Goal: Find specific page/section: Find specific page/section

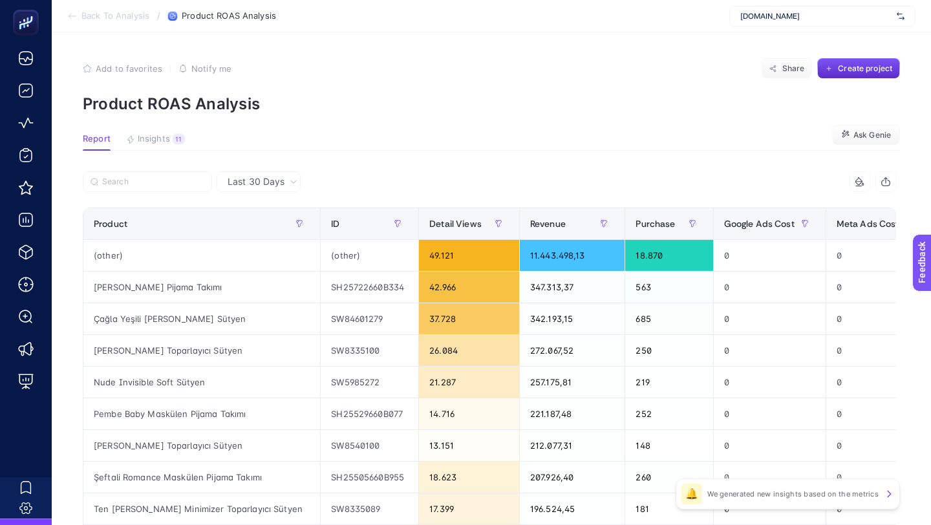
click at [763, 10] on div "www.suwen.com.tr" at bounding box center [822, 16] width 186 height 21
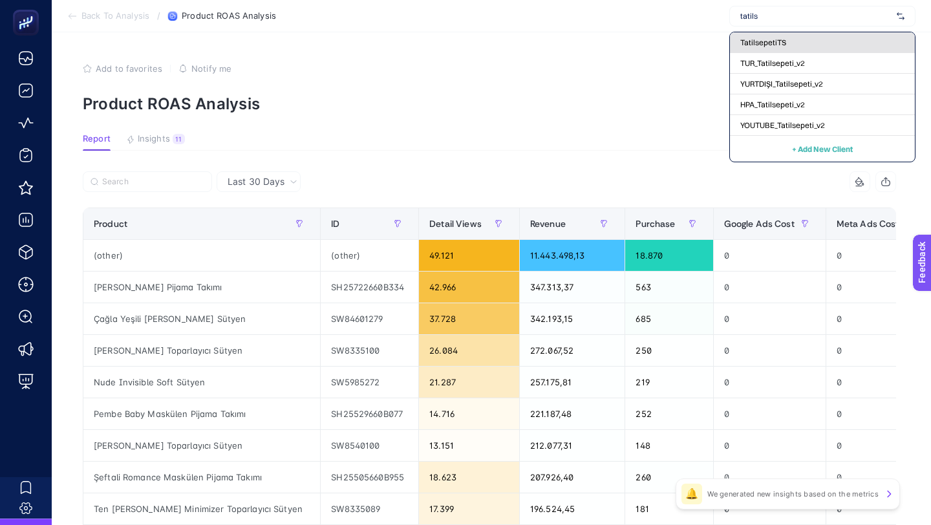
type input "tatils"
click at [756, 39] on span "TatilsepetiTS" at bounding box center [763, 42] width 46 height 10
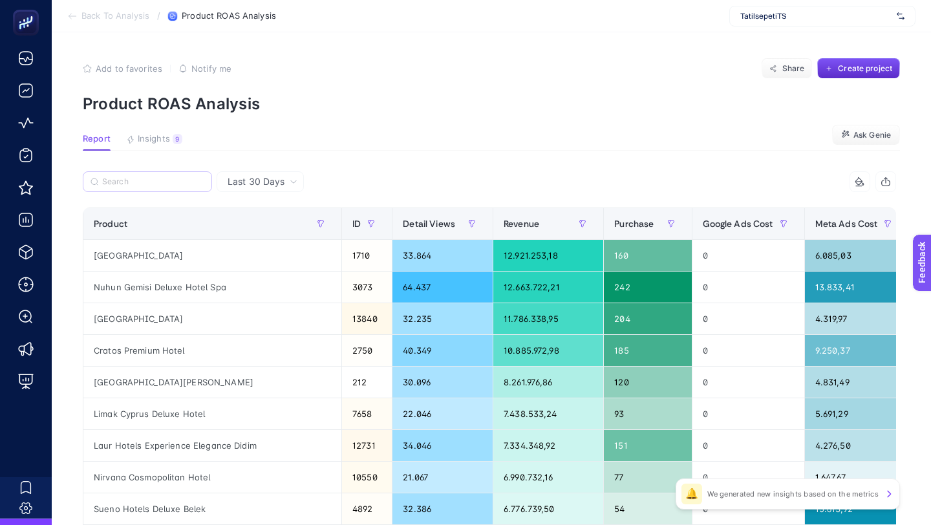
click at [204, 181] on label at bounding box center [147, 181] width 129 height 21
click at [204, 181] on input "Search" at bounding box center [153, 182] width 102 height 10
click at [247, 191] on div "Last 30 Days" at bounding box center [260, 181] width 87 height 21
click at [255, 182] on span "Last 30 Days" at bounding box center [256, 181] width 57 height 13
click at [297, 180] on icon at bounding box center [294, 182] width 8 height 8
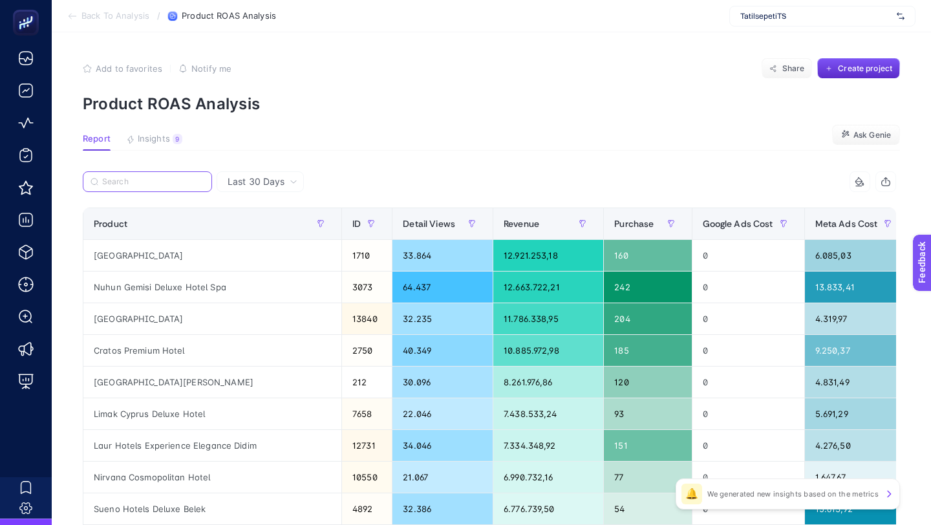
click at [202, 182] on input "Search" at bounding box center [153, 182] width 102 height 10
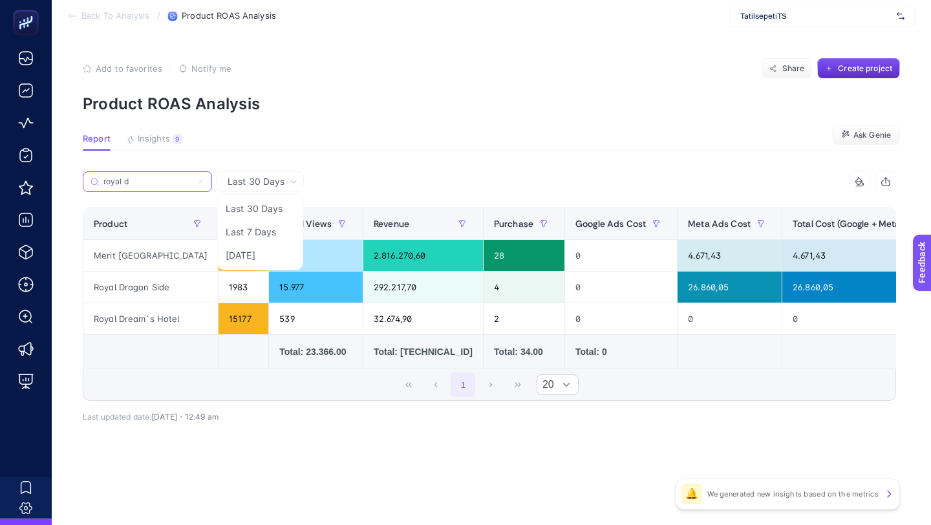
type input "royal d"
click at [237, 214] on li "Last 30 Days" at bounding box center [260, 208] width 80 height 23
click at [195, 177] on input "royal d" at bounding box center [153, 182] width 102 height 10
click at [199, 184] on icon at bounding box center [201, 182] width 8 height 8
click at [191, 184] on input "royal d" at bounding box center [147, 182] width 88 height 10
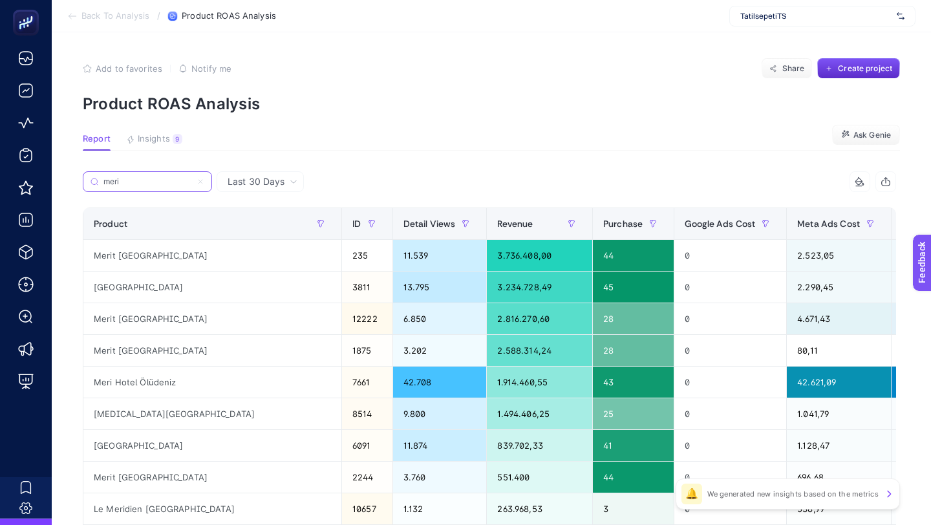
type input "meri"
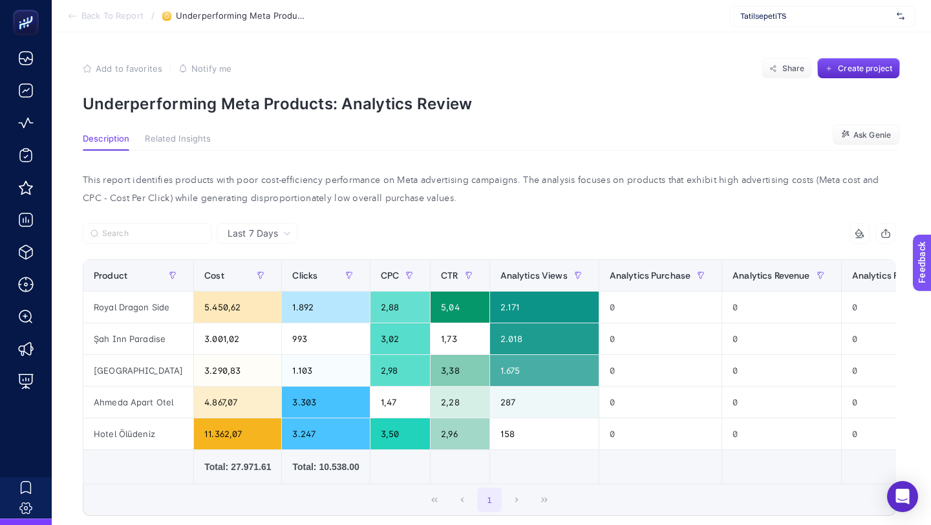
click at [675, 195] on div "This report identifies products with poor cost-efficiency performance on Meta a…" at bounding box center [489, 189] width 834 height 36
click at [277, 235] on span "Last 7 Days" at bounding box center [253, 233] width 50 height 13
click at [265, 281] on li "Last 30 Days" at bounding box center [256, 283] width 73 height 23
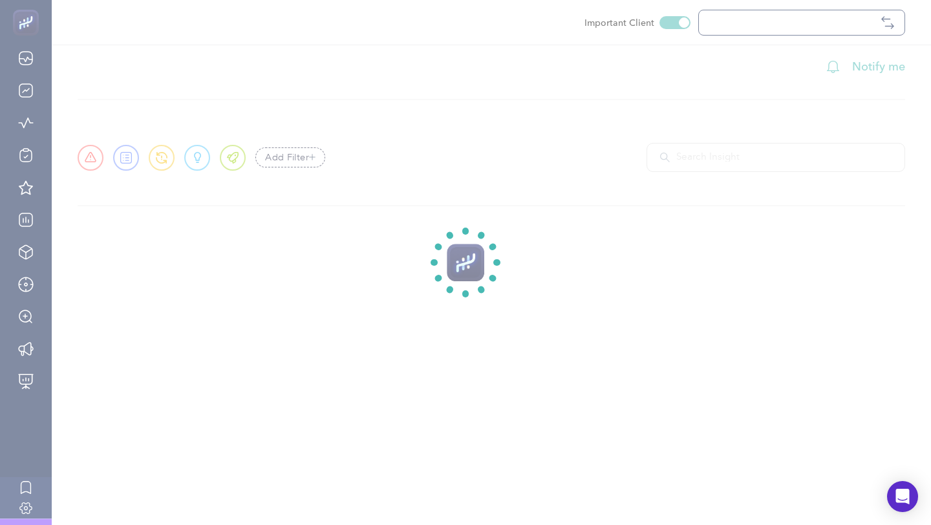
checkbox input "true"
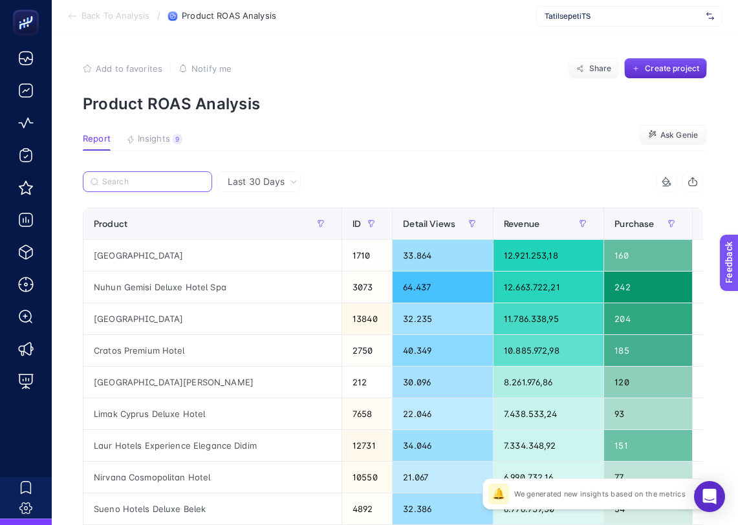
click at [164, 182] on input "Search" at bounding box center [153, 182] width 102 height 10
paste input "67c9a94dbf3072d41b69c74f"
type input "67c9a94dbf3072d41b69c74f"
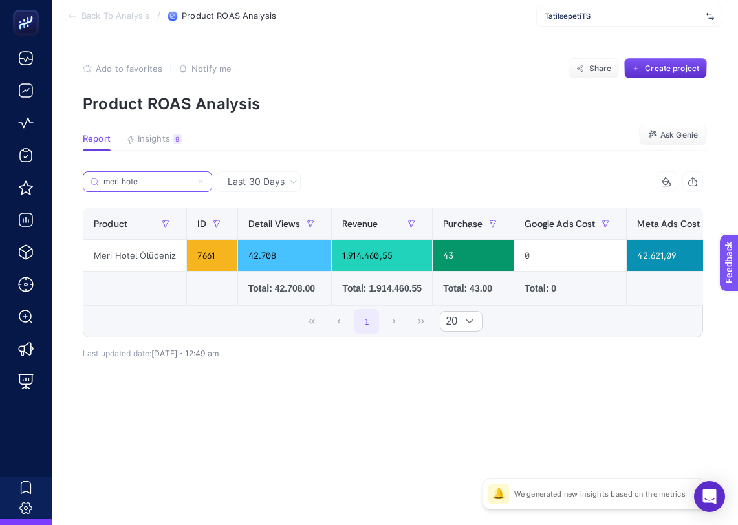
type input "meri hote"
